Goal: Check status: Check status

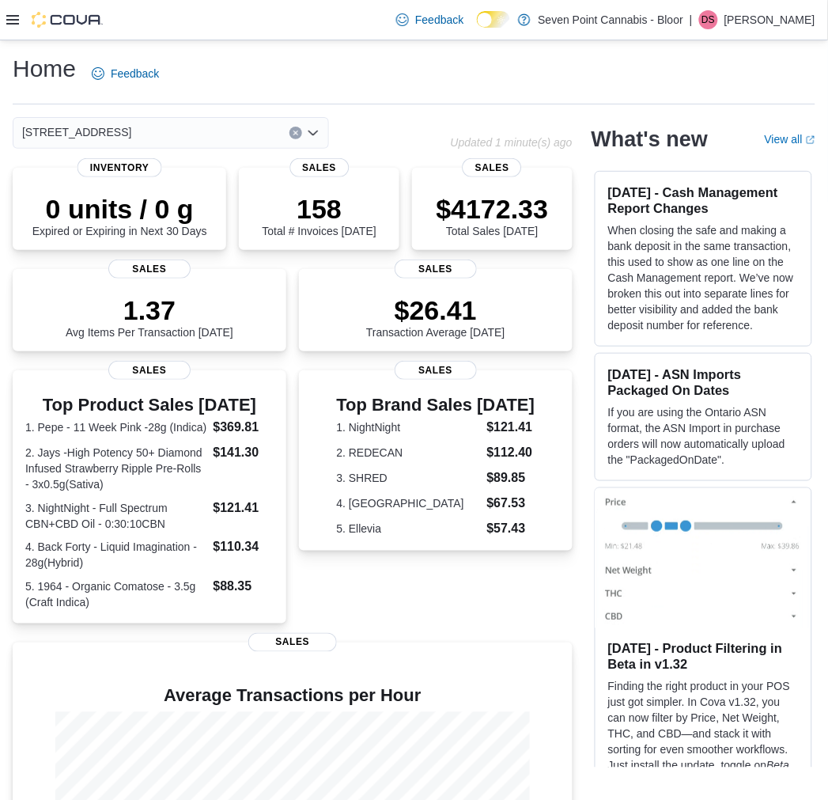
click at [17, 20] on icon at bounding box center [12, 19] width 13 height 9
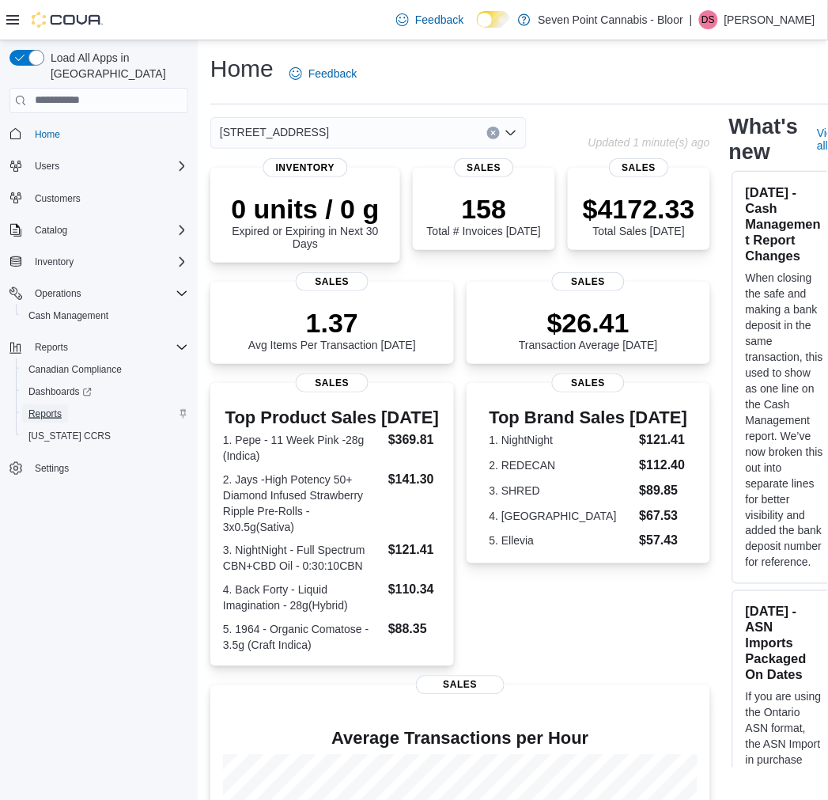
click at [41, 407] on span "Reports" at bounding box center [44, 413] width 33 height 13
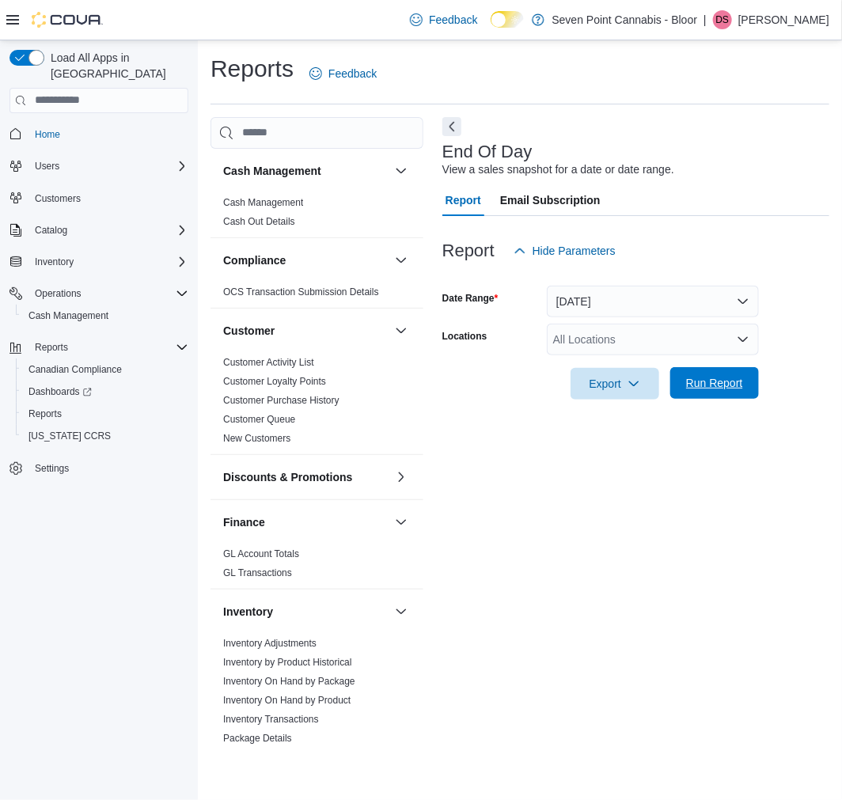
click at [704, 369] on span "Run Report" at bounding box center [715, 383] width 70 height 32
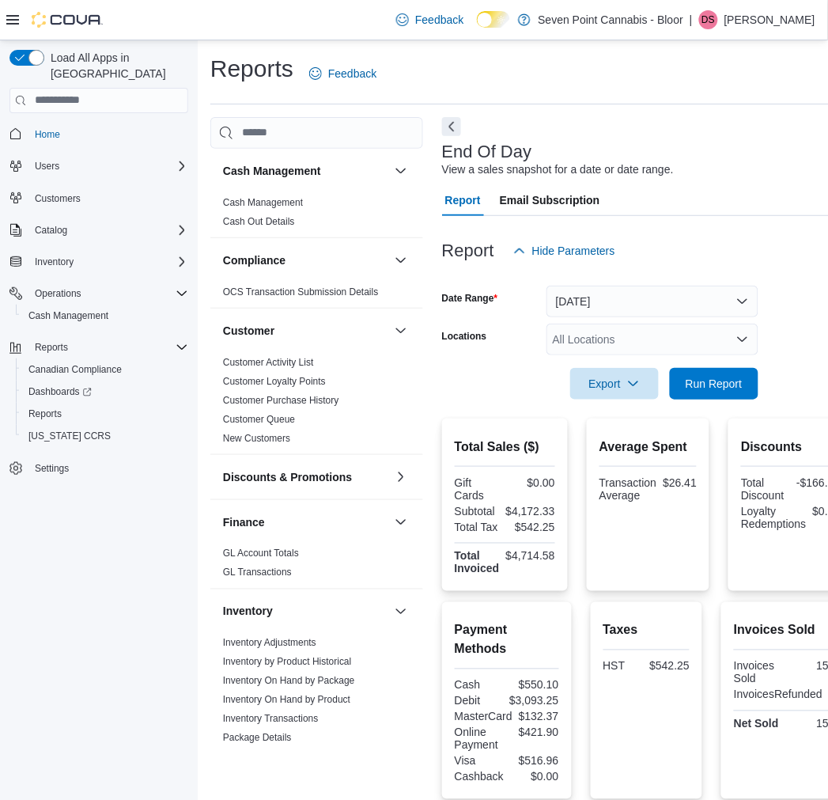
click at [535, 682] on div "$550.10" at bounding box center [534, 685] width 49 height 13
copy div "550.10"
